Goal: Information Seeking & Learning: Understand process/instructions

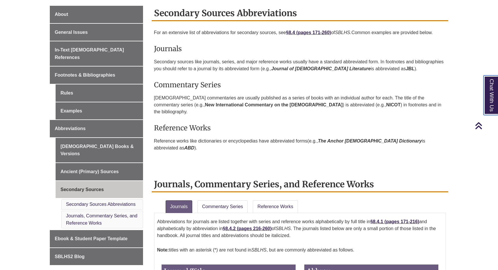
scroll to position [145, 0]
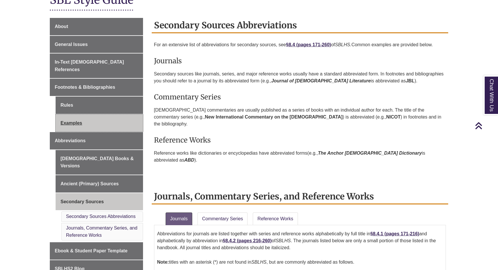
click at [74, 115] on link "Examples" at bounding box center [99, 123] width 87 height 17
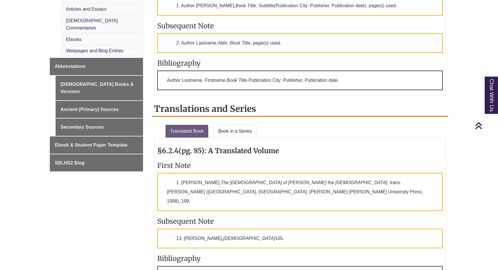
scroll to position [319, 0]
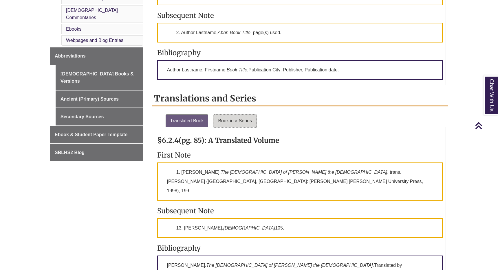
click at [223, 119] on link "Book in a Series" at bounding box center [234, 121] width 43 height 13
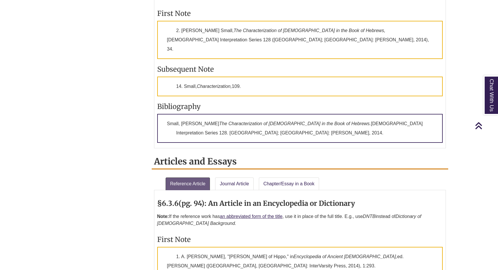
scroll to position [492, 0]
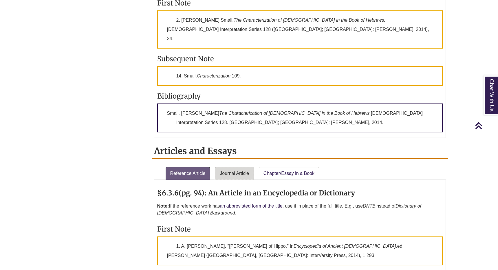
click at [240, 167] on link "Journal Article" at bounding box center [234, 173] width 39 height 13
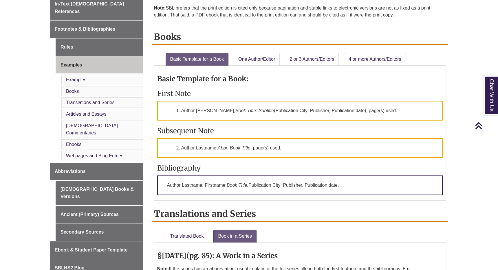
scroll to position [203, 0]
click at [91, 112] on link "Articles and Essays" at bounding box center [86, 114] width 41 height 5
